Goal: Information Seeking & Learning: Check status

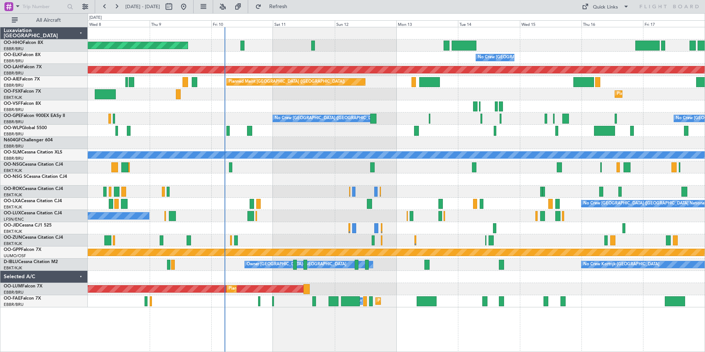
click at [272, 236] on div "Planned Maint Geneva (Cointrin) No Crew [GEOGRAPHIC_DATA] (Brussels National) P…" at bounding box center [396, 167] width 617 height 280
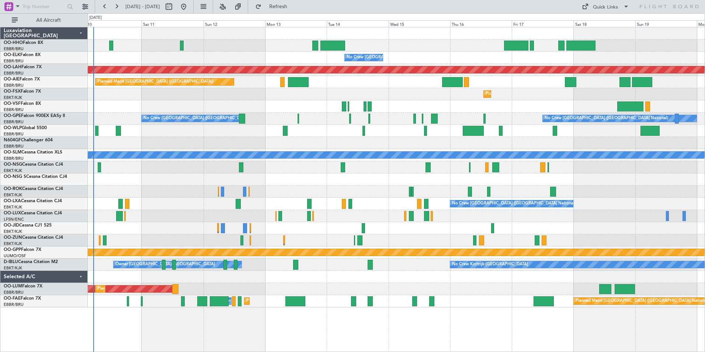
click at [256, 120] on div "Planned Maint Geneva (Cointrin) No Crew [GEOGRAPHIC_DATA] (Brussels National) P…" at bounding box center [396, 167] width 617 height 280
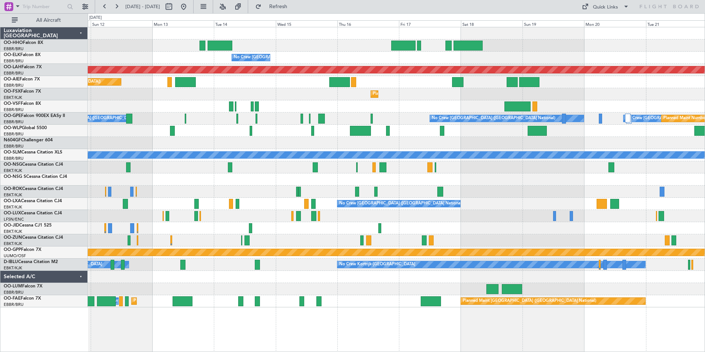
click at [542, 275] on div at bounding box center [396, 277] width 617 height 12
click at [269, 291] on div "Planned Maint Geneva (Cointrin) No Crew [GEOGRAPHIC_DATA] (Brussels National) P…" at bounding box center [396, 167] width 617 height 280
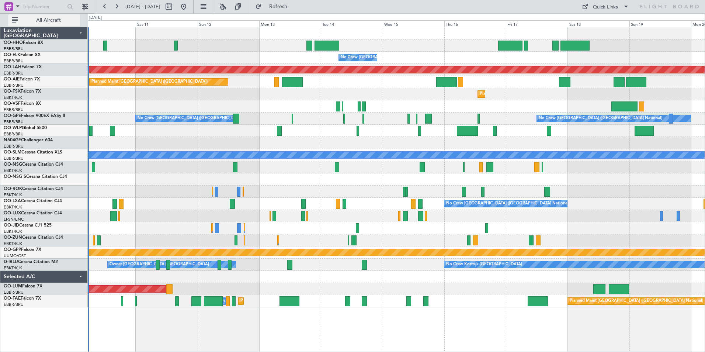
click at [53, 23] on span "All Aircraft" at bounding box center [48, 20] width 59 height 5
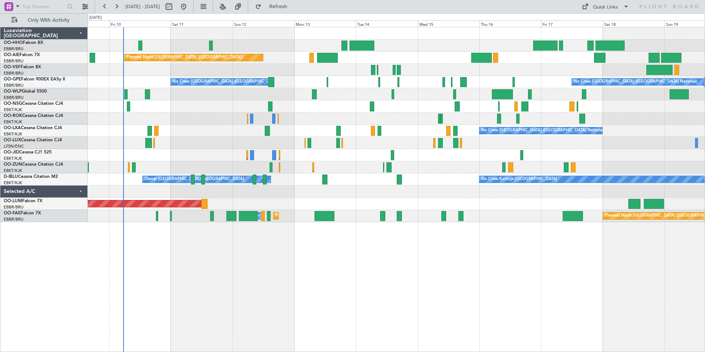
click at [213, 152] on div "Planned Maint Geneva (Cointrin) Planned Maint [GEOGRAPHIC_DATA] ([GEOGRAPHIC_DA…" at bounding box center [396, 124] width 617 height 195
click at [308, 208] on div "Planned Maint Geneva (Cointrin) Planned Maint [GEOGRAPHIC_DATA] ([GEOGRAPHIC_DA…" at bounding box center [396, 124] width 617 height 195
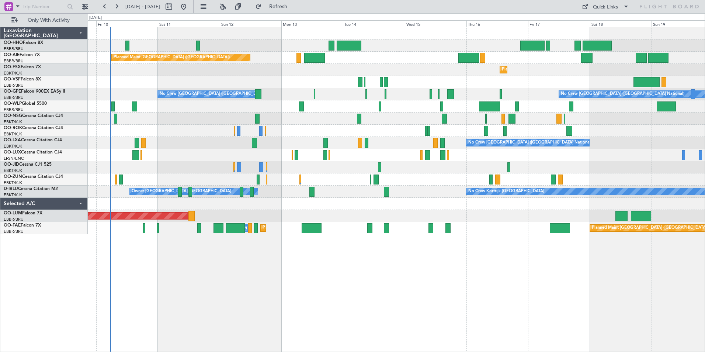
click at [308, 202] on div at bounding box center [396, 204] width 617 height 12
